Goal: Use online tool/utility: Utilize a website feature to perform a specific function

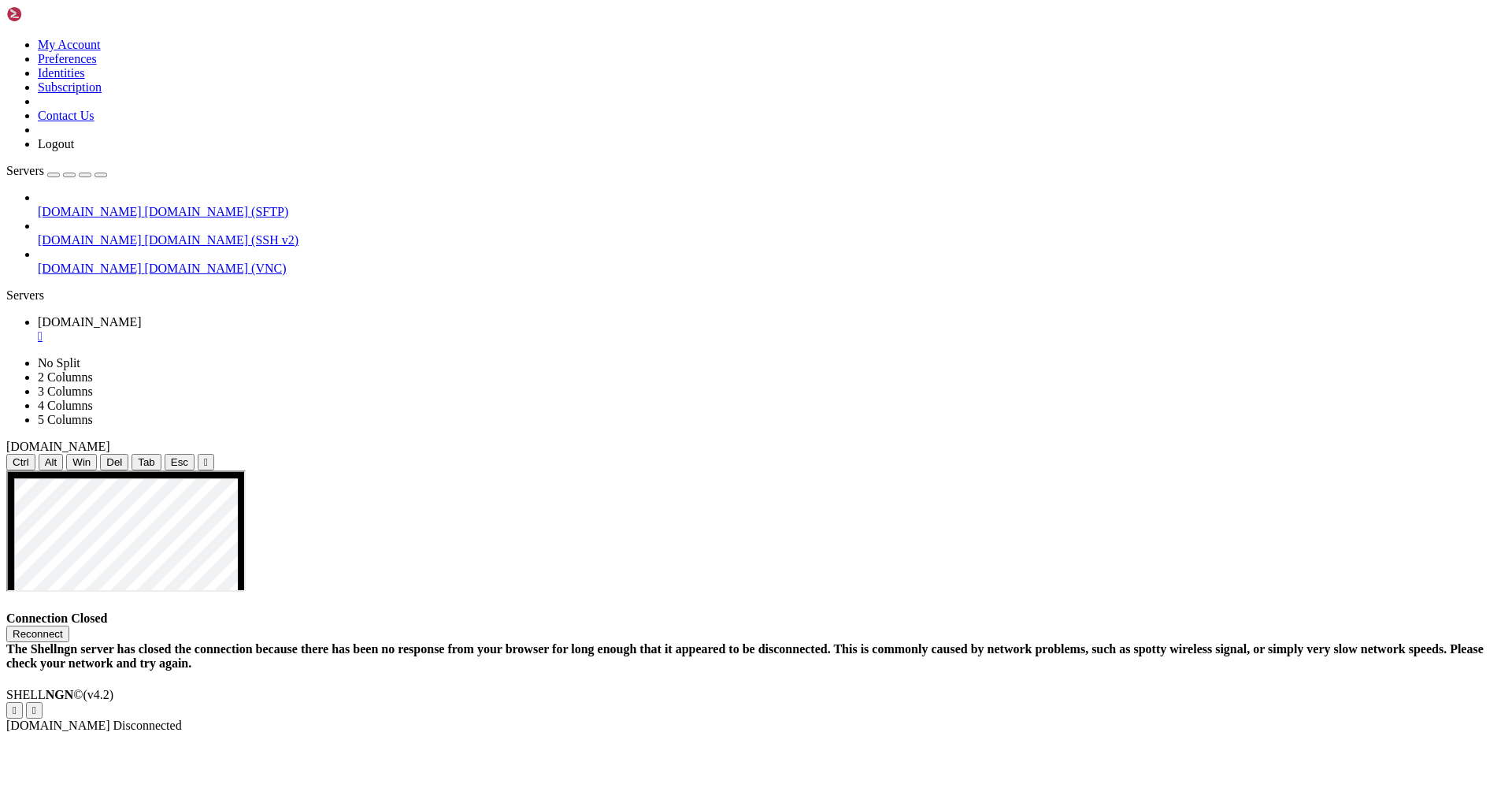
click at [70, 626] on button "Reconnect" at bounding box center [38, 634] width 63 height 17
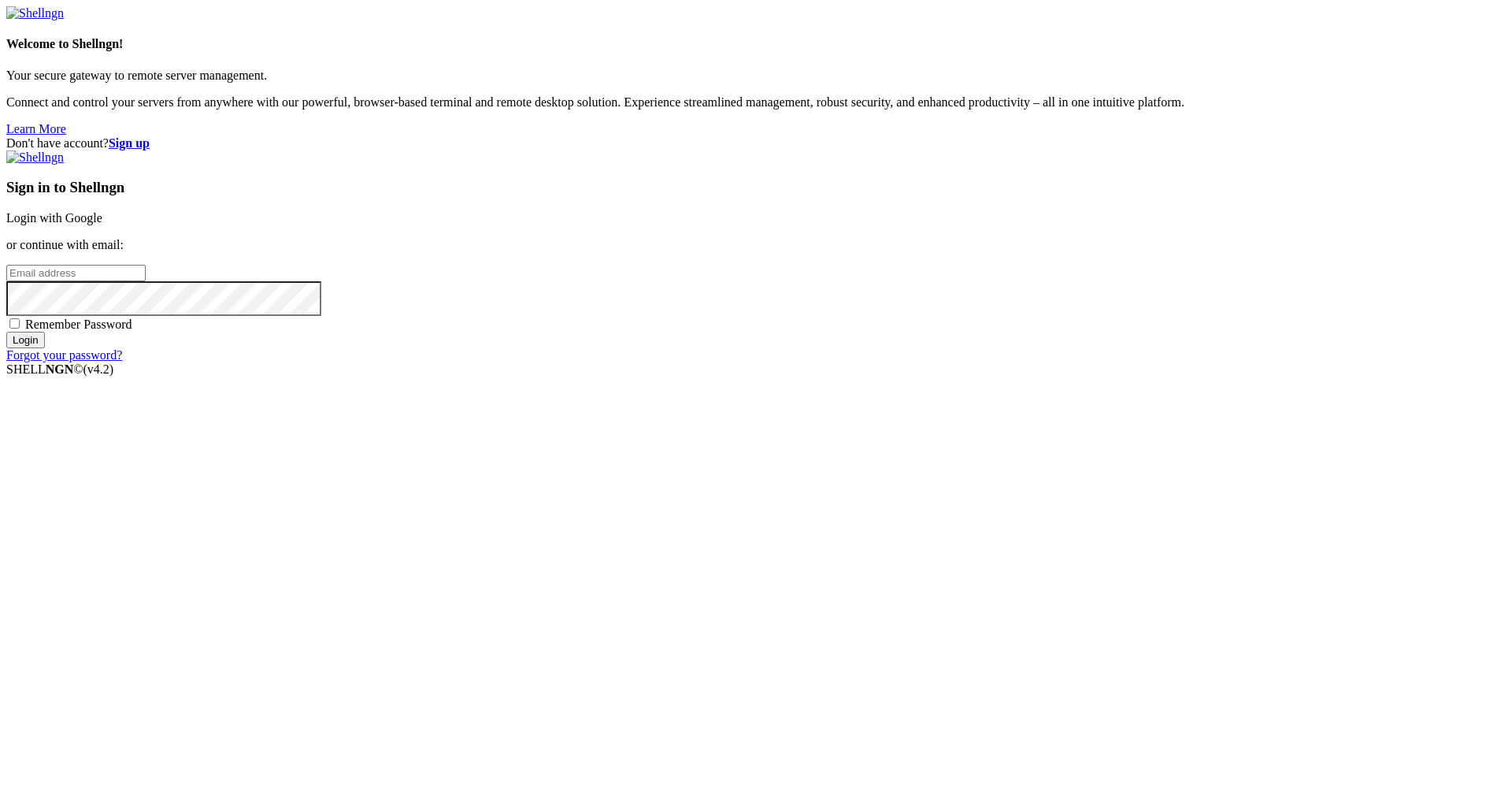
click at [102, 225] on link "Login with Google" at bounding box center [55, 217] width 96 height 13
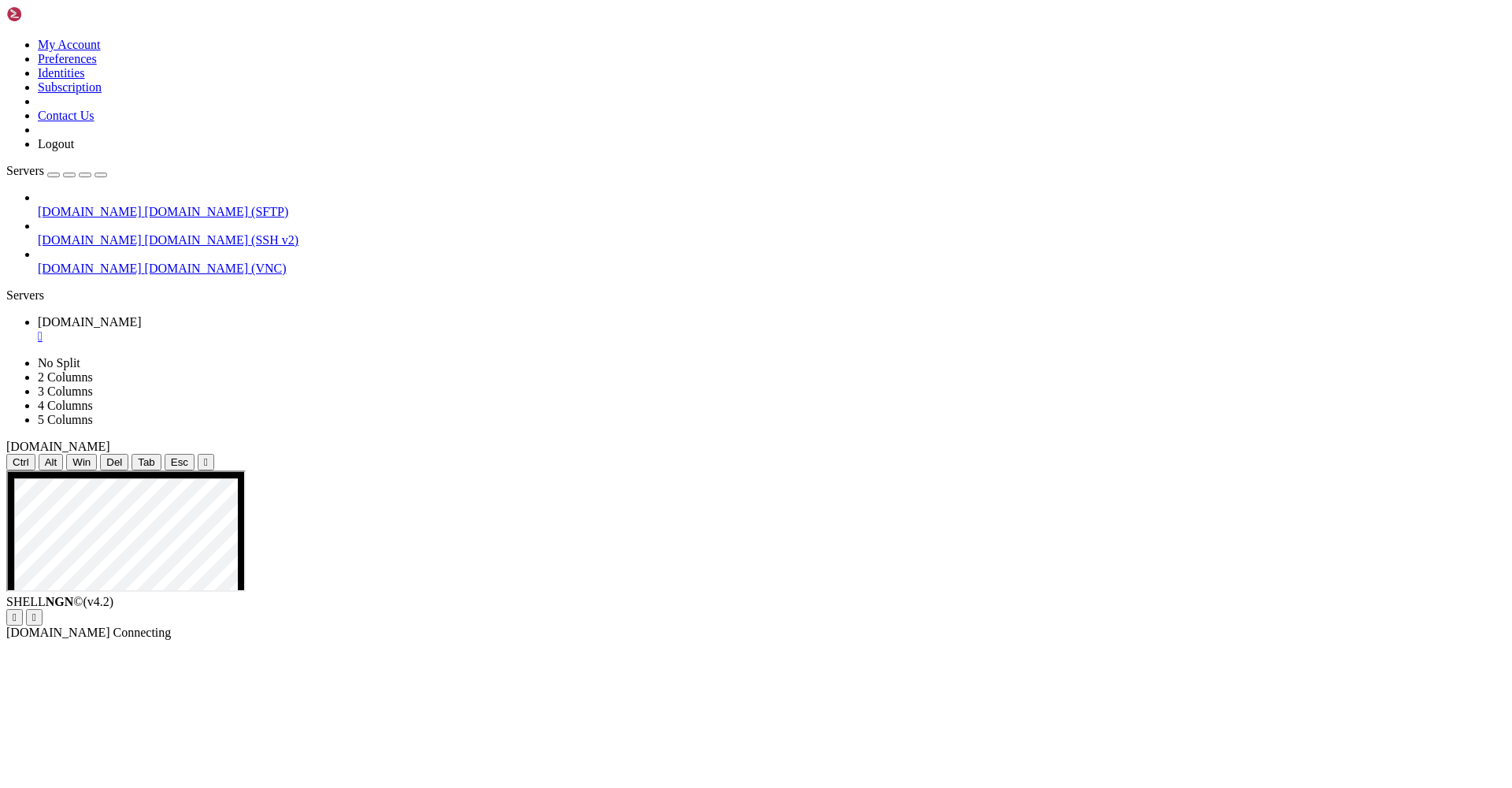
click at [208, 456] on div "" at bounding box center [206, 461] width 4 height 12
